Goal: Task Accomplishment & Management: Complete application form

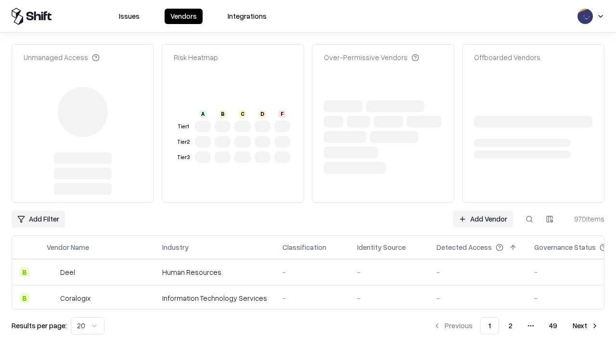
click at [483, 211] on link "Add Vendor" at bounding box center [483, 219] width 60 height 17
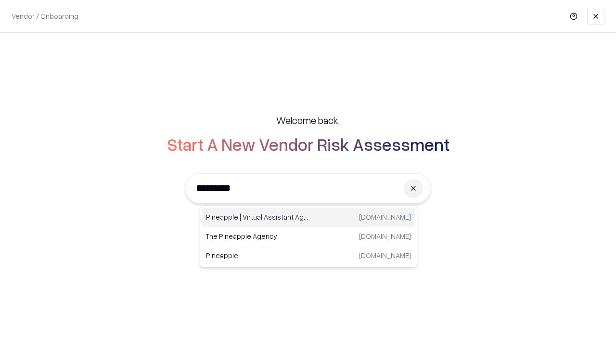
click at [308, 217] on div "Pineapple | Virtual Assistant Agency [DOMAIN_NAME]" at bounding box center [308, 217] width 213 height 19
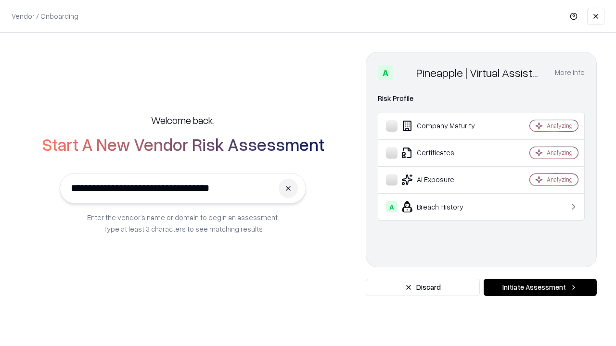
type input "**********"
click at [540, 288] on button "Initiate Assessment" at bounding box center [540, 287] width 113 height 17
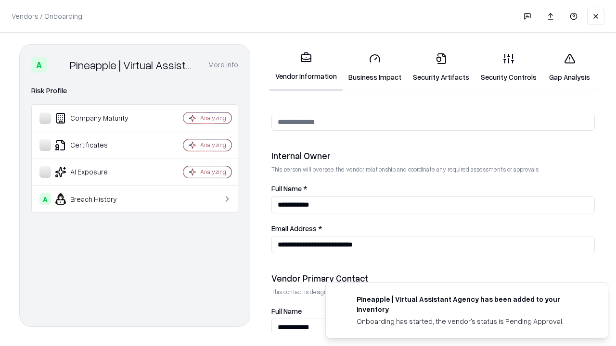
scroll to position [498, 0]
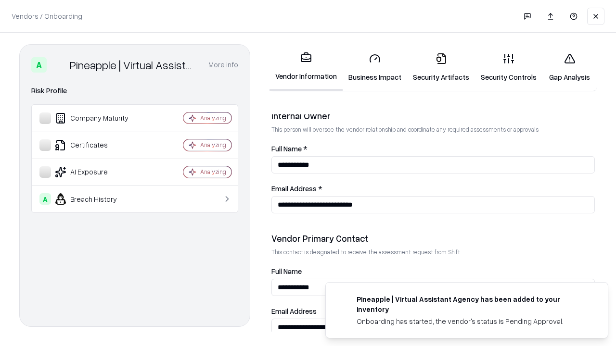
click at [441, 67] on link "Security Artifacts" at bounding box center [441, 67] width 68 height 45
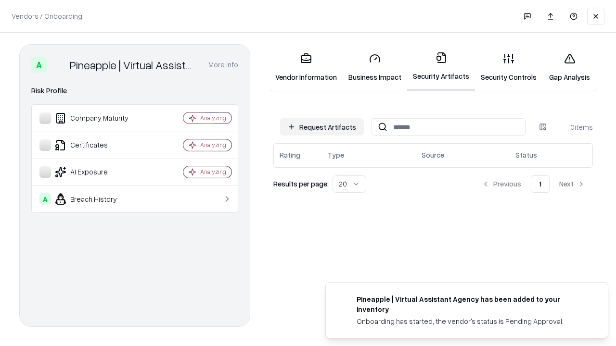
click at [322, 127] on button "Request Artifacts" at bounding box center [322, 126] width 84 height 17
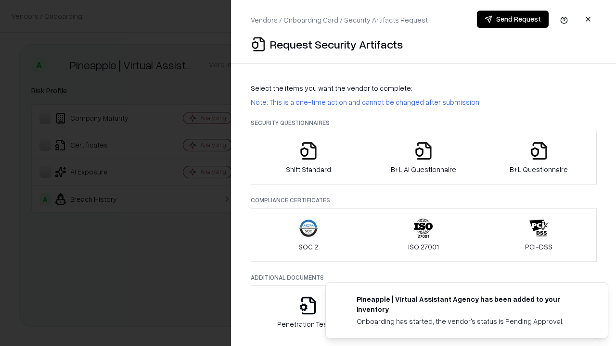
click at [538, 158] on icon "button" at bounding box center [538, 150] width 19 height 19
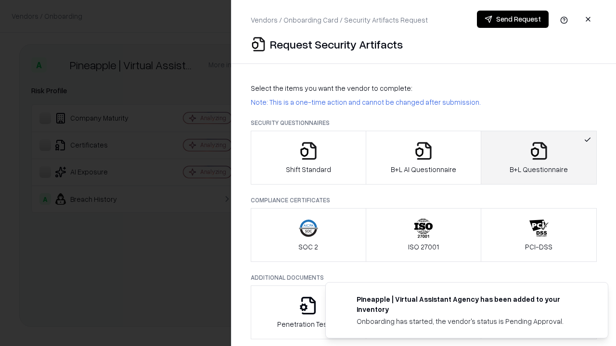
click at [423, 158] on icon "button" at bounding box center [423, 150] width 19 height 19
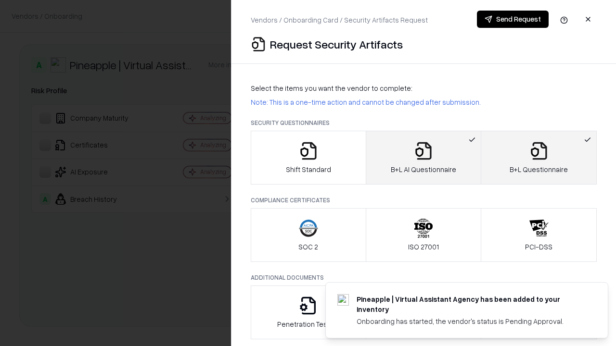
click at [512, 19] on button "Send Request" at bounding box center [513, 19] width 72 height 17
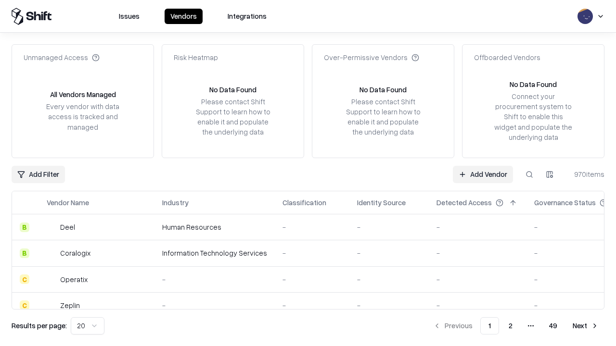
click at [529, 174] on button at bounding box center [529, 174] width 17 height 17
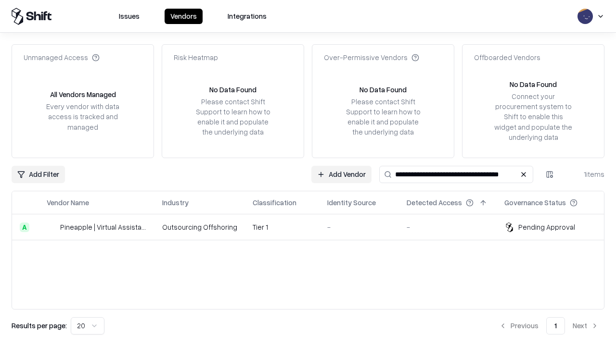
type input "**********"
click at [314, 227] on td "Tier 1" at bounding box center [282, 228] width 75 height 26
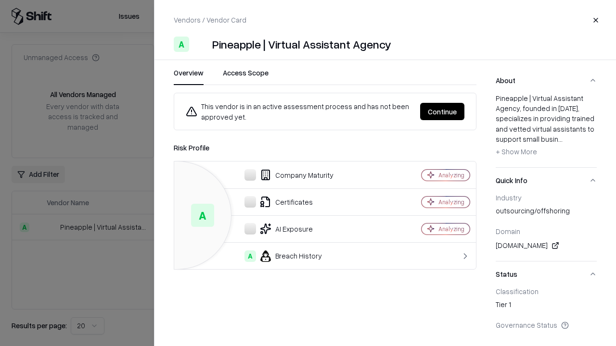
click at [442, 112] on button "Continue" at bounding box center [442, 111] width 44 height 17
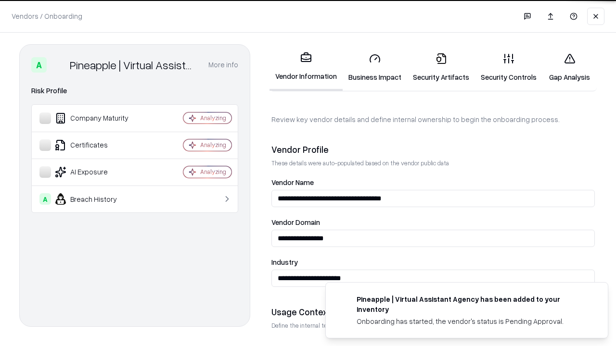
click at [441, 67] on link "Security Artifacts" at bounding box center [441, 67] width 68 height 45
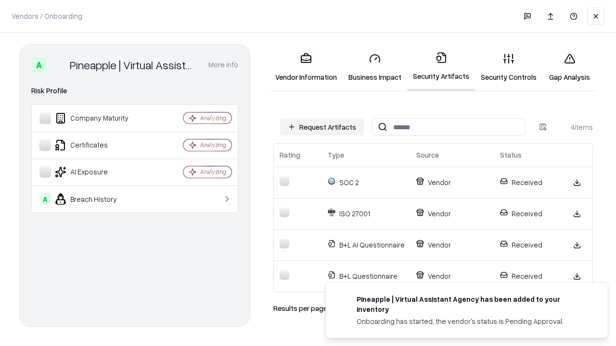
click at [569, 67] on link "Gap Analysis" at bounding box center [569, 67] width 54 height 45
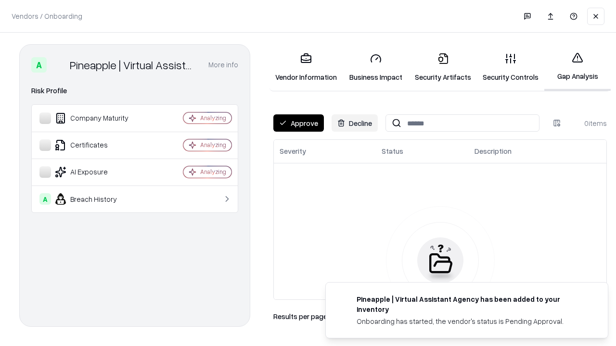
click at [298, 123] on button "Approve" at bounding box center [298, 123] width 51 height 17
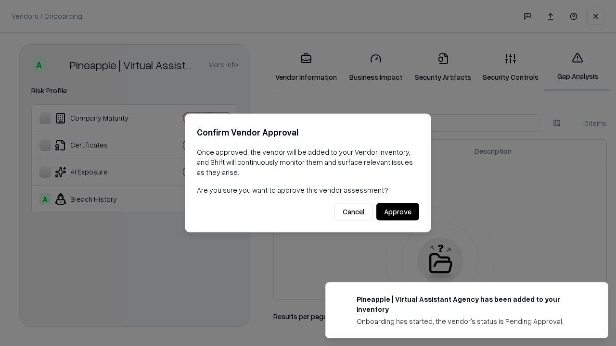
click at [397, 212] on button "Approve" at bounding box center [397, 212] width 43 height 17
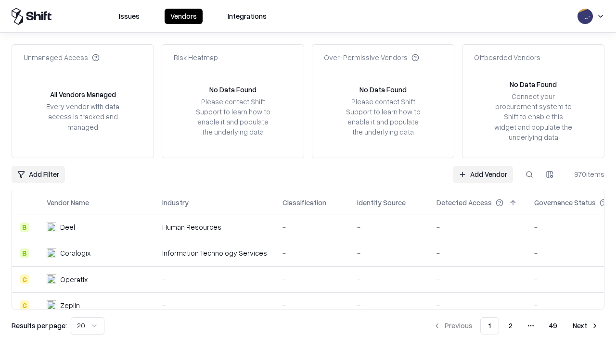
type input "**********"
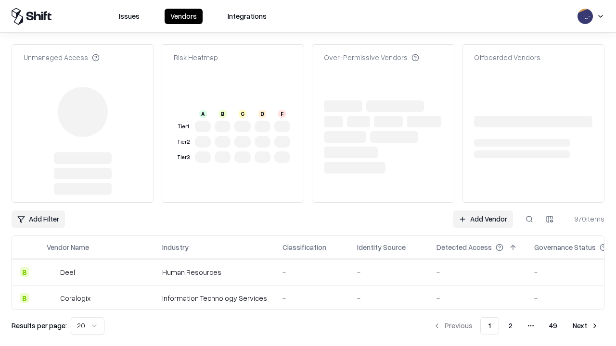
click at [483, 211] on link "Add Vendor" at bounding box center [483, 219] width 60 height 17
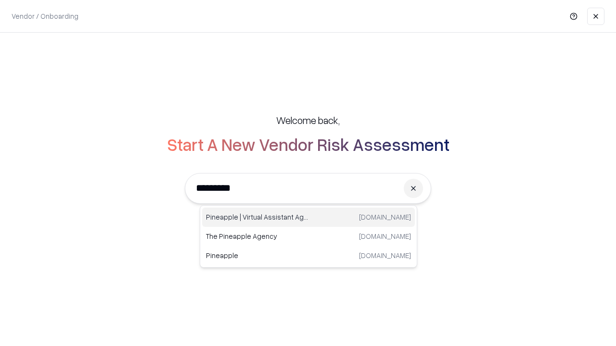
click at [308, 217] on div "Pineapple | Virtual Assistant Agency [DOMAIN_NAME]" at bounding box center [308, 217] width 213 height 19
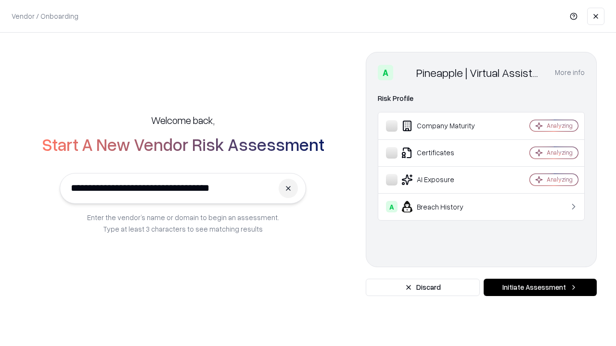
type input "**********"
click at [540, 288] on button "Initiate Assessment" at bounding box center [540, 287] width 113 height 17
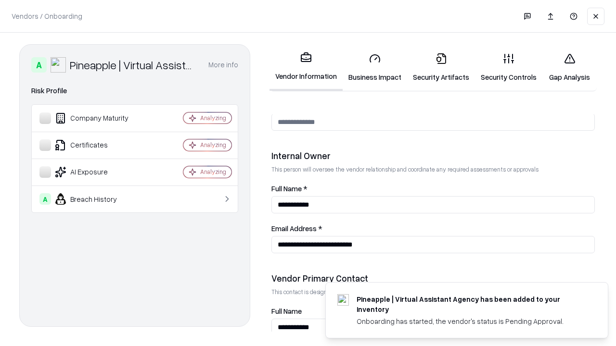
scroll to position [498, 0]
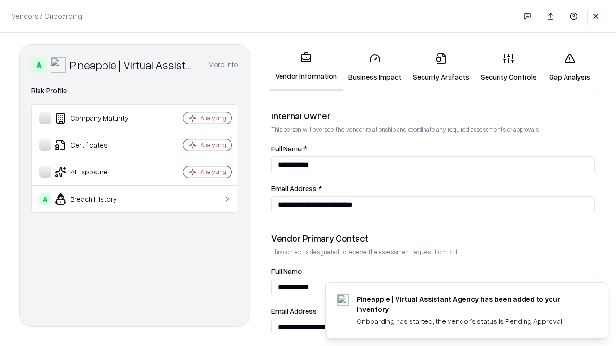
click at [569, 67] on link "Gap Analysis" at bounding box center [569, 67] width 54 height 45
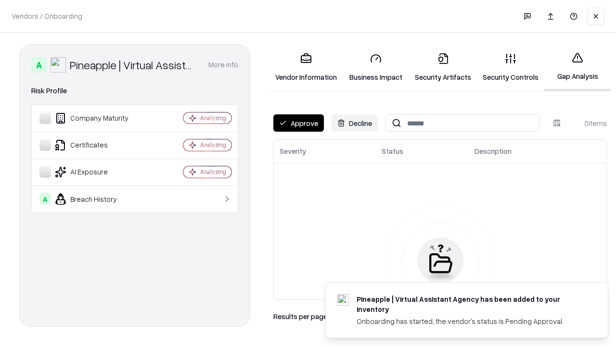
click at [298, 123] on button "Approve" at bounding box center [298, 123] width 51 height 17
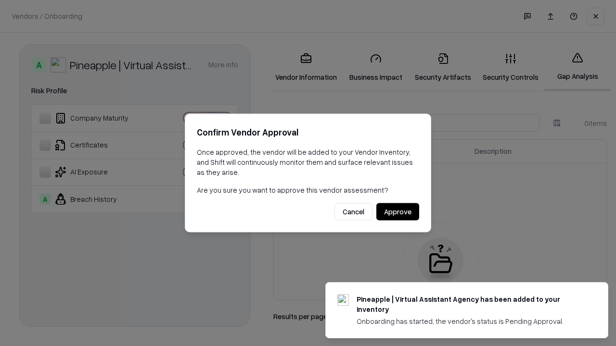
click at [397, 212] on button "Approve" at bounding box center [397, 212] width 43 height 17
